Goal: Task Accomplishment & Management: Manage account settings

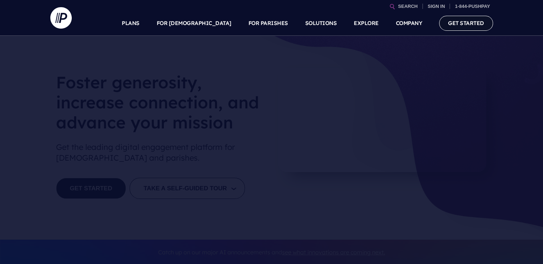
click at [447, 25] on link "GET STARTED" at bounding box center [466, 23] width 54 height 15
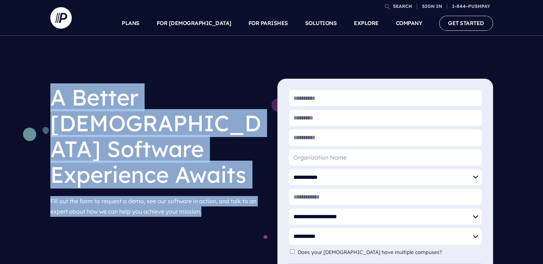
drag, startPoint x: 464, startPoint y: 74, endPoint x: 464, endPoint y: 70, distance: 3.9
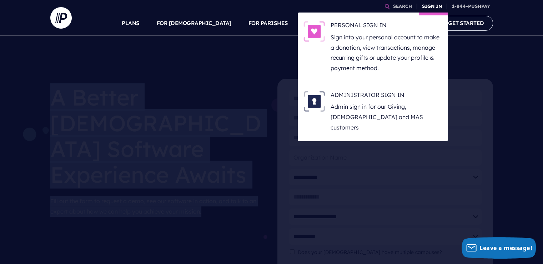
click at [428, 7] on link "SIGN IN" at bounding box center [432, 6] width 26 height 12
click at [354, 103] on p "Admin sign in for our Giving, [DEMOGRAPHIC_DATA] and MAS customers" at bounding box center [386, 116] width 111 height 31
